Goal: Task Accomplishment & Management: Manage account settings

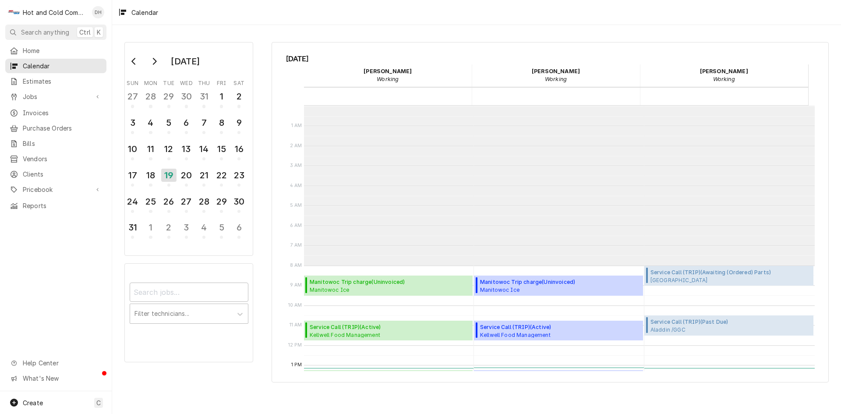
scroll to position [160, 0]
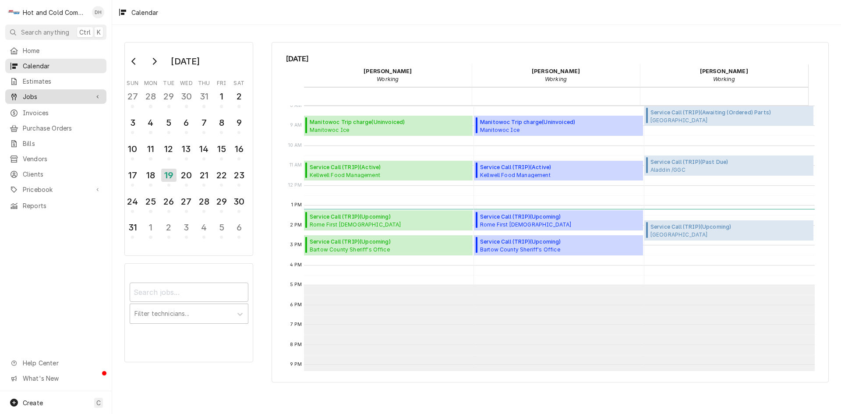
drag, startPoint x: 53, startPoint y: 106, endPoint x: 91, endPoint y: 99, distance: 37.7
click at [53, 107] on div "Invoices" at bounding box center [56, 112] width 98 height 11
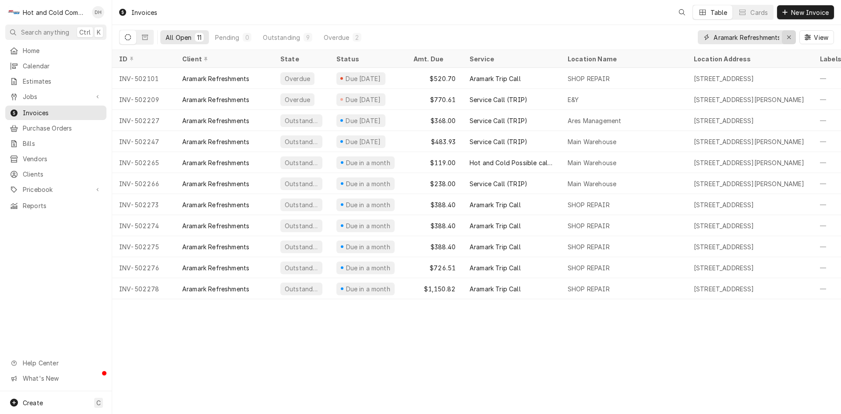
click at [790, 38] on icon "Erase input" at bounding box center [789, 37] width 4 height 4
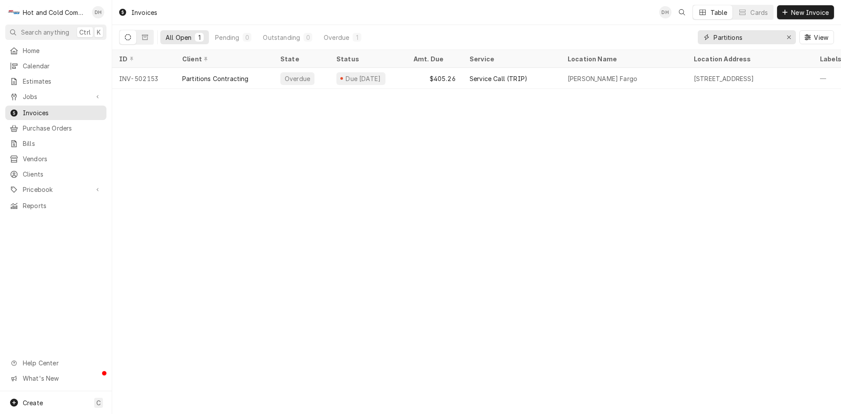
type input "Partitions"
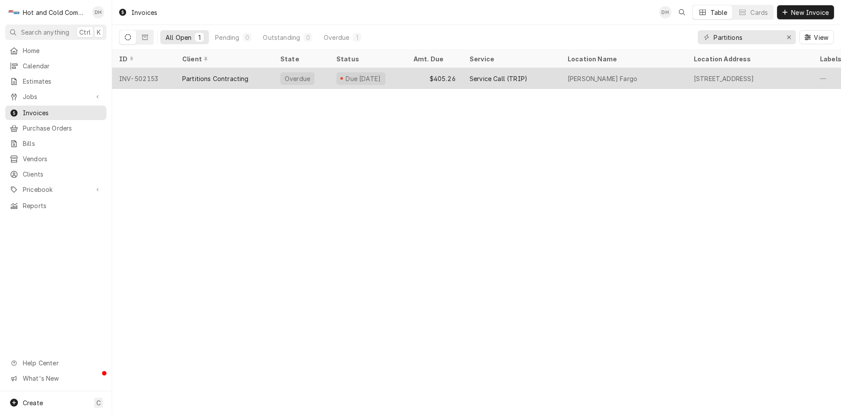
click at [412, 78] on div "$405.26" at bounding box center [435, 78] width 56 height 21
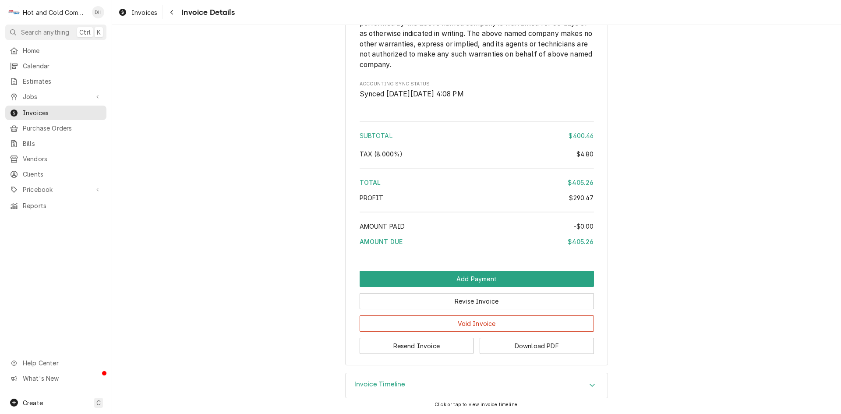
scroll to position [1217, 0]
click at [418, 347] on button "Resend Invoice" at bounding box center [417, 346] width 114 height 16
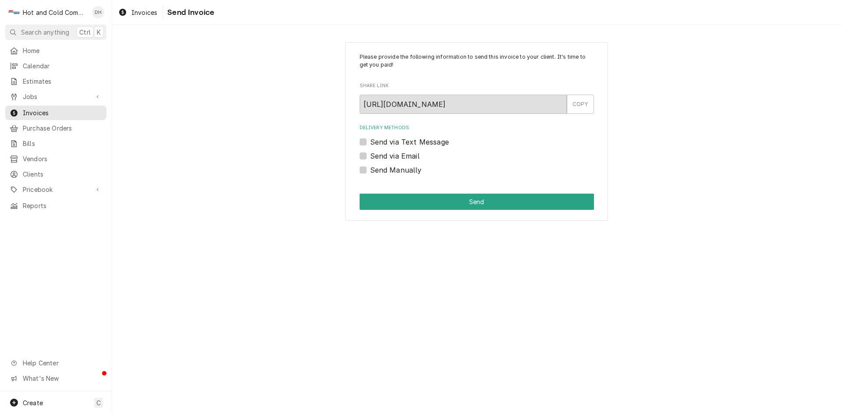
click at [370, 157] on label "Send via Email" at bounding box center [395, 156] width 50 height 11
click at [370, 157] on input "Send via Email" at bounding box center [487, 160] width 234 height 19
checkbox input "true"
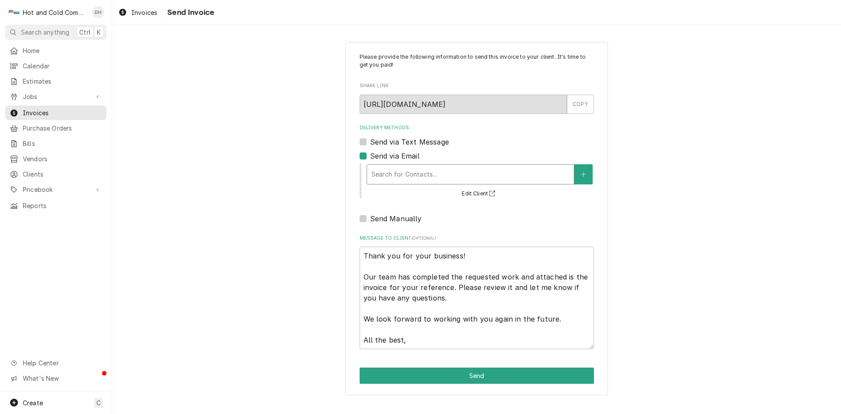
click at [491, 179] on div "Delivery Methods" at bounding box center [471, 175] width 198 height 16
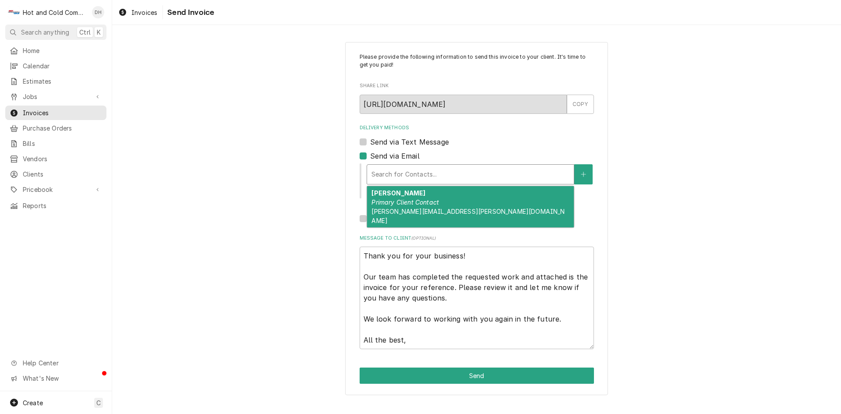
click at [396, 202] on em "Primary Client Contact" at bounding box center [405, 202] width 67 height 7
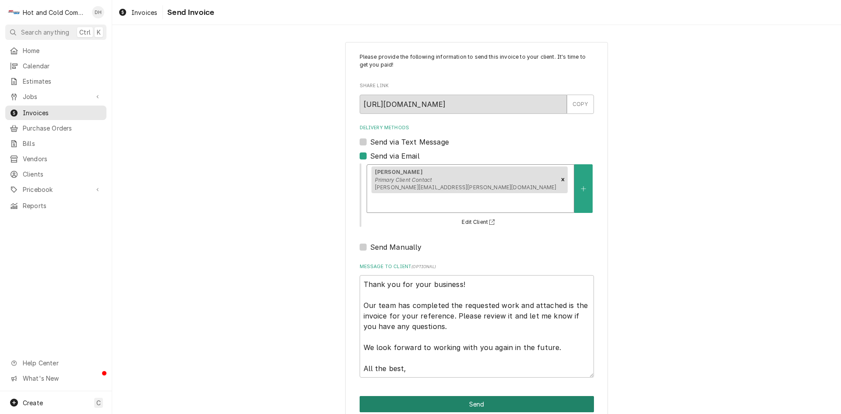
click at [475, 396] on button "Send" at bounding box center [477, 404] width 234 height 16
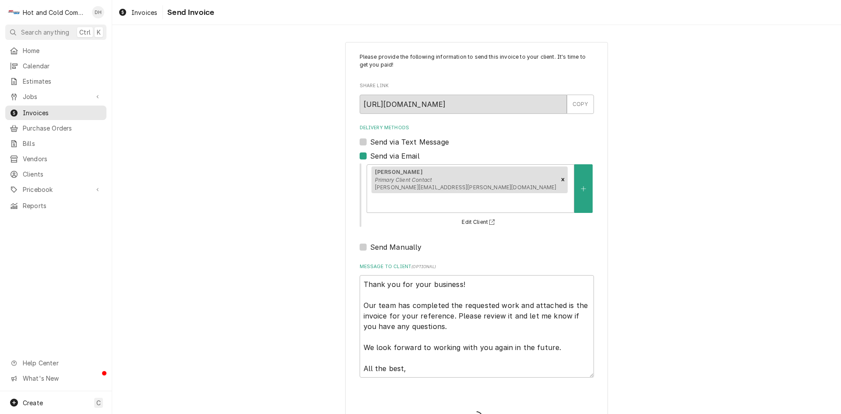
type textarea "x"
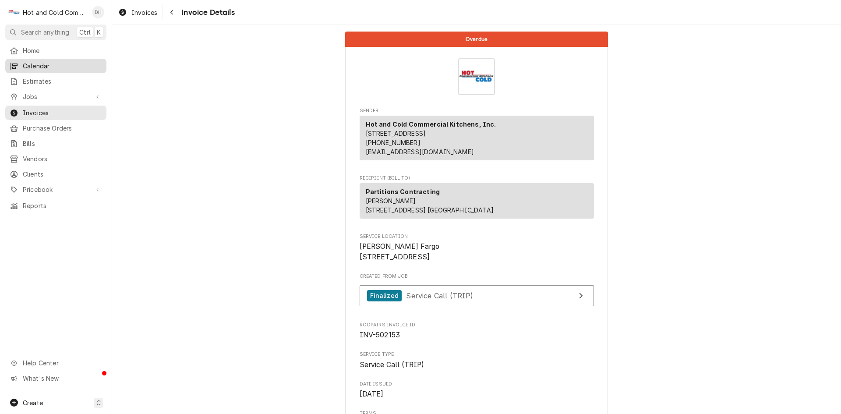
click at [60, 61] on span "Calendar" at bounding box center [62, 65] width 79 height 9
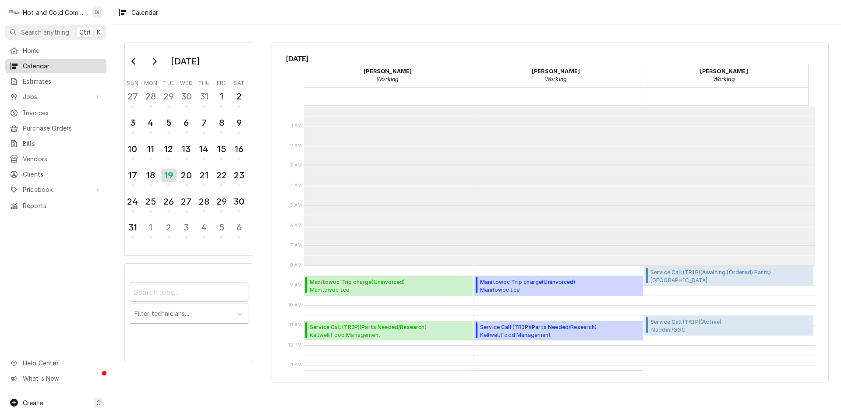
scroll to position [160, 0]
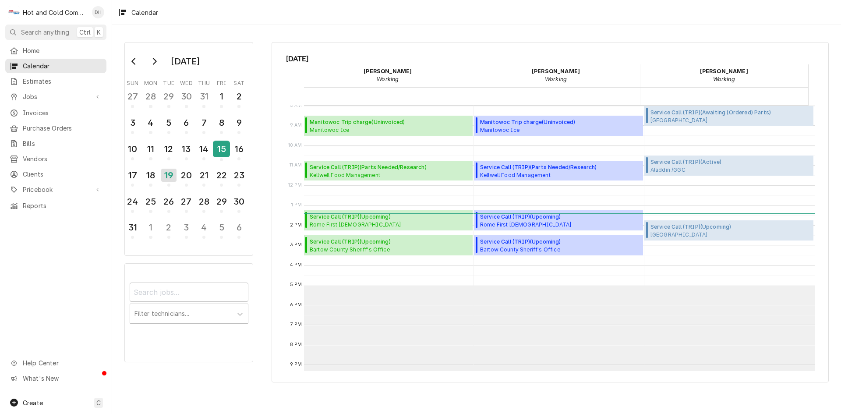
click at [224, 149] on div "15" at bounding box center [221, 149] width 15 height 15
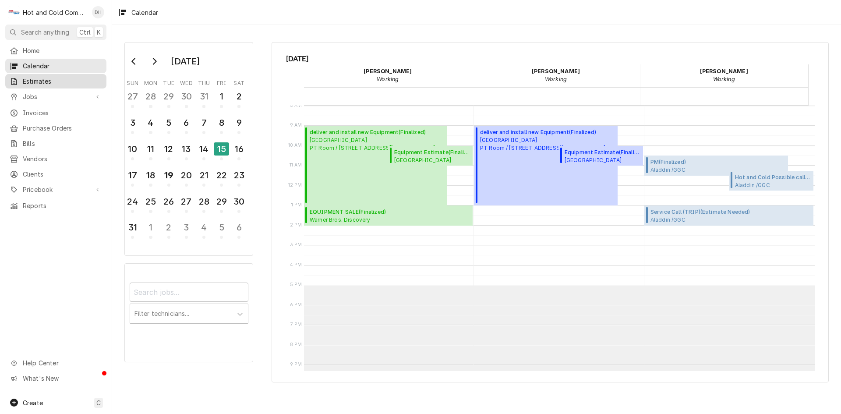
click at [44, 78] on span "Estimates" at bounding box center [62, 81] width 79 height 9
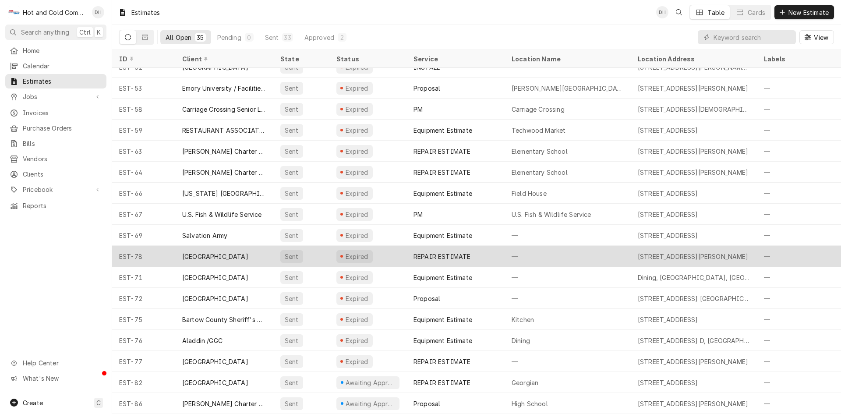
scroll to position [395, 0]
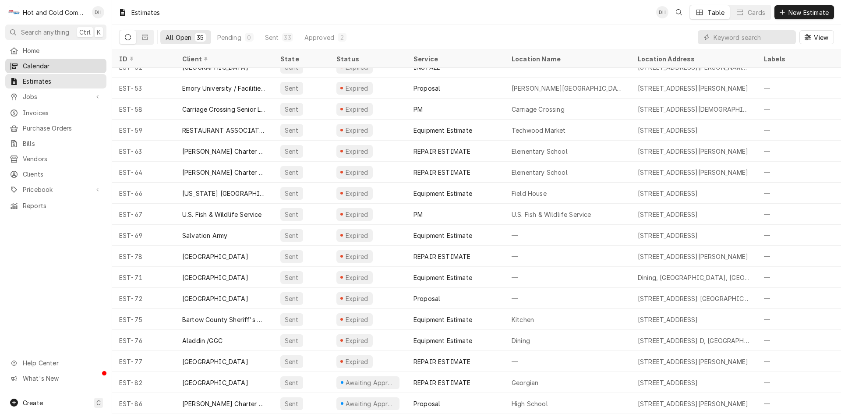
click at [67, 64] on span "Calendar" at bounding box center [62, 65] width 79 height 9
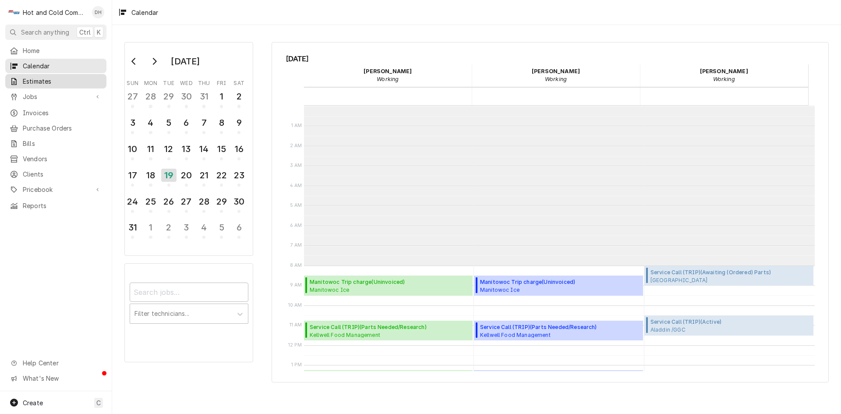
scroll to position [160, 0]
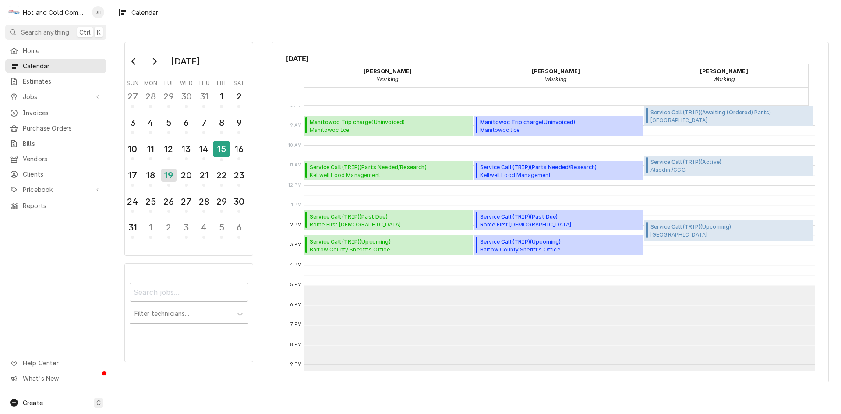
click at [224, 151] on div "15" at bounding box center [221, 149] width 15 height 15
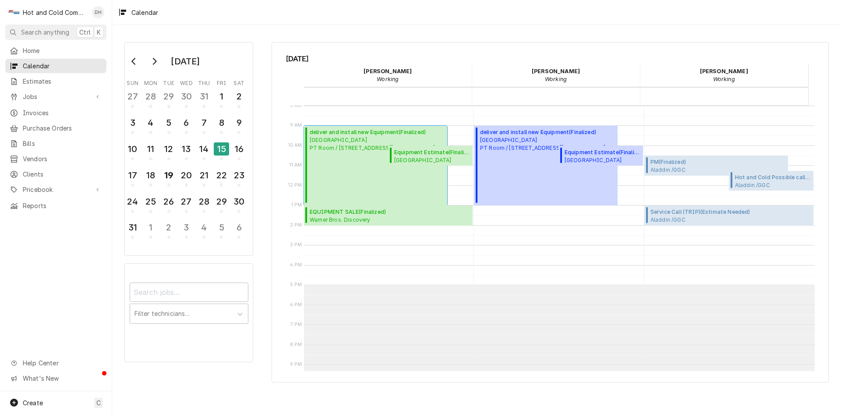
click at [322, 140] on span "Whitefield Academy PT Room / 1 Whitefield Dr SE, Mableton, GA 30126" at bounding box center [372, 144] width 125 height 16
